Goal: Task Accomplishment & Management: Use online tool/utility

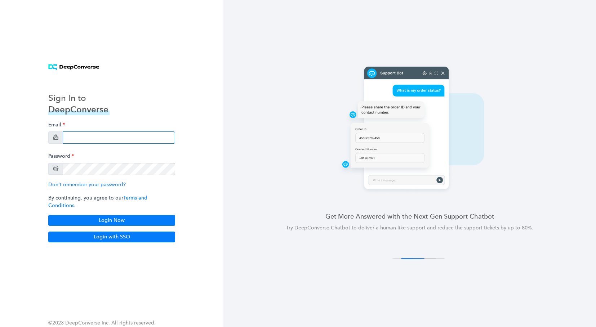
click at [102, 143] on input "email" at bounding box center [119, 138] width 112 height 12
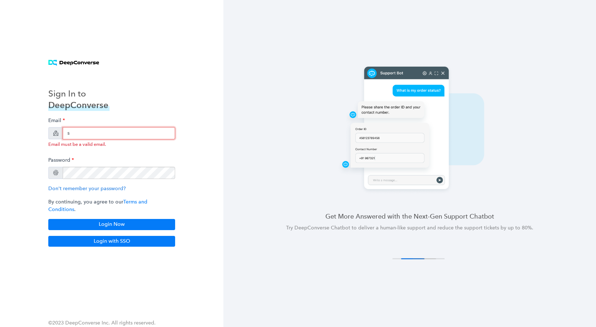
type input "[EMAIL_ADDRESS][DOMAIN_NAME]"
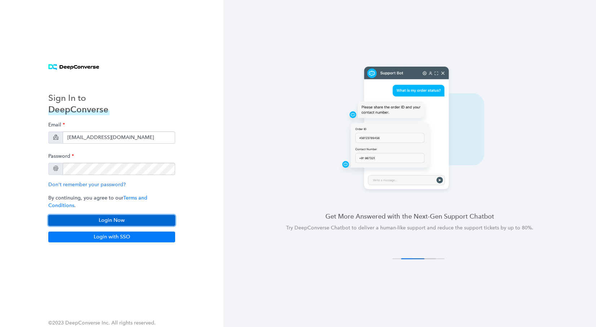
click at [83, 218] on button "Login Now" at bounding box center [111, 220] width 127 height 11
